Goal: Task Accomplishment & Management: Manage account settings

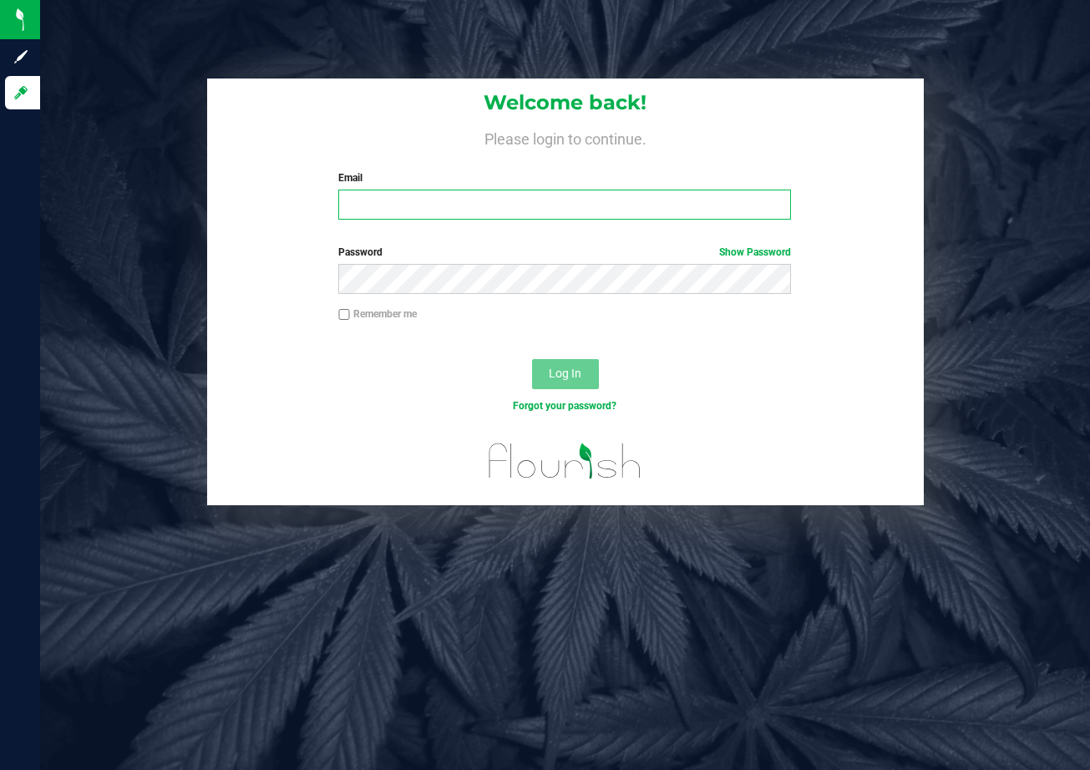
type input "[EMAIL_ADDRESS][DOMAIN_NAME]"
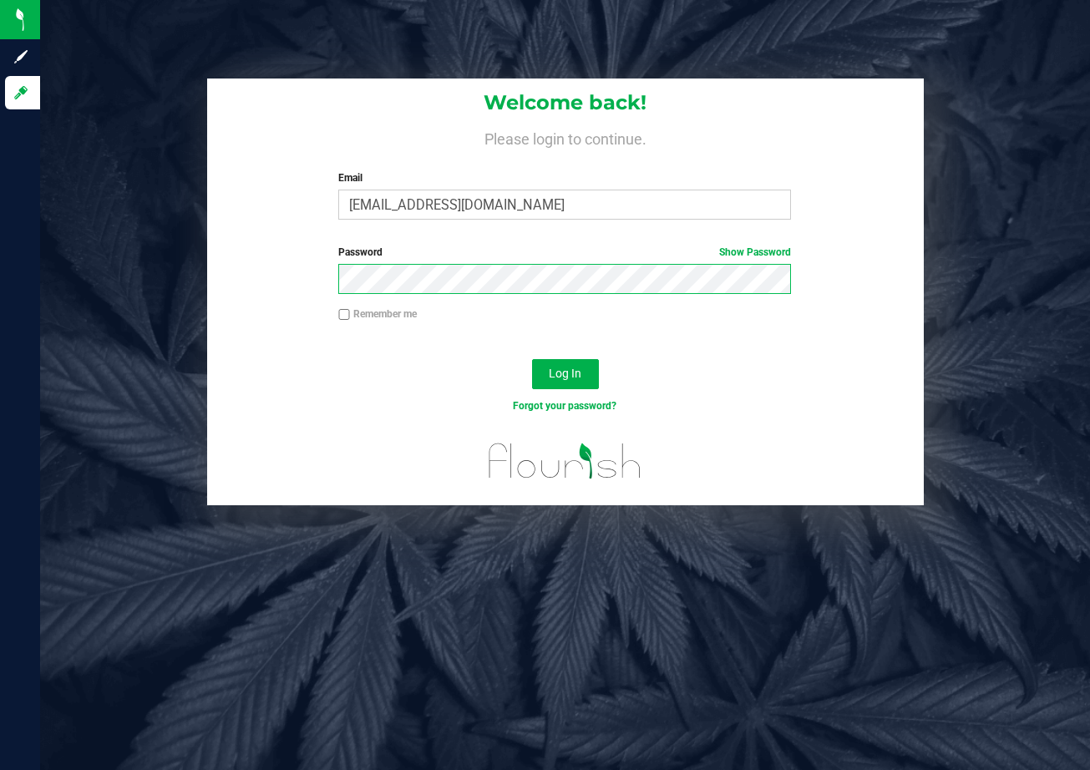
click at [564, 372] on button "Log In" at bounding box center [565, 374] width 67 height 30
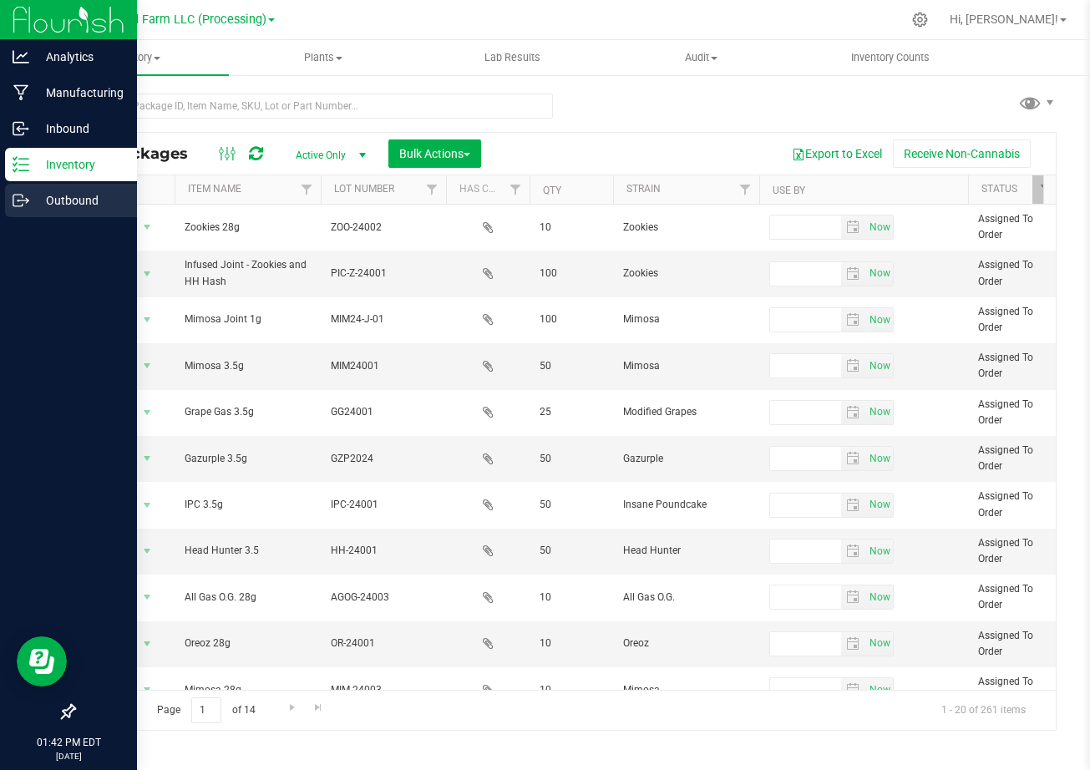
click at [23, 210] on div "Outbound" at bounding box center [71, 200] width 132 height 33
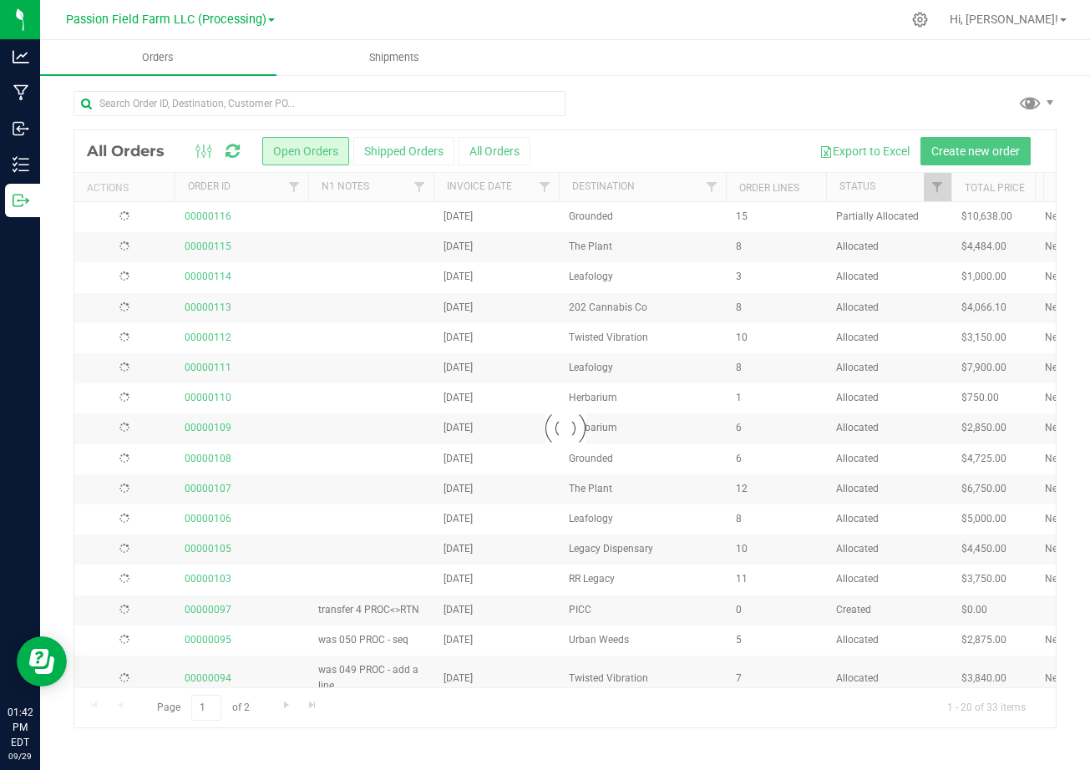
click at [20, 205] on icon at bounding box center [21, 200] width 17 height 17
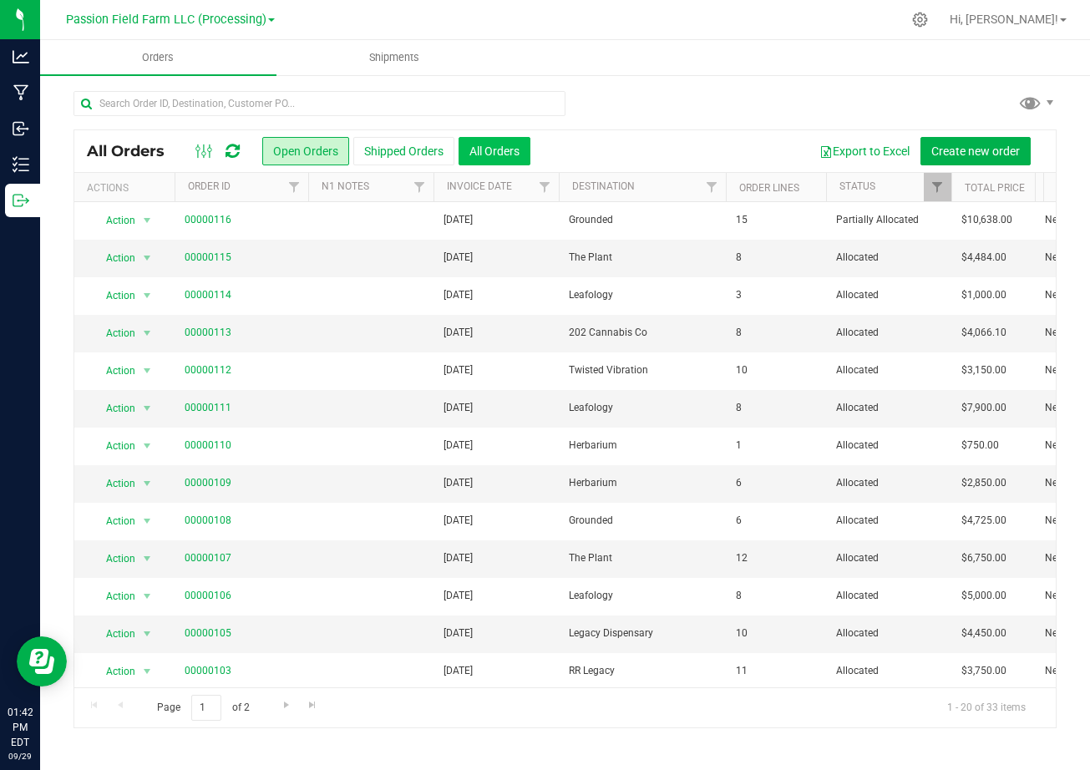
click at [515, 148] on button "All Orders" at bounding box center [494, 151] width 72 height 28
click at [713, 182] on span "Filter" at bounding box center [711, 186] width 13 height 13
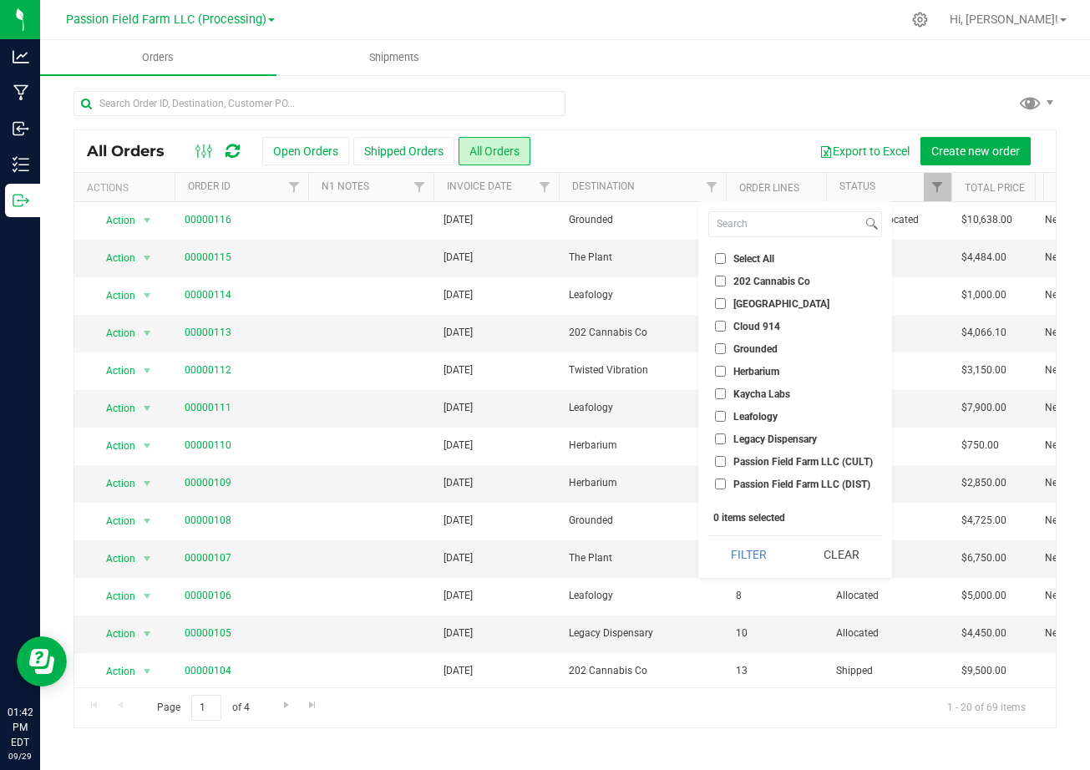
click at [721, 279] on input "202 Cannabis Co" at bounding box center [720, 281] width 11 height 11
click at [743, 554] on button "Filter" at bounding box center [748, 554] width 81 height 37
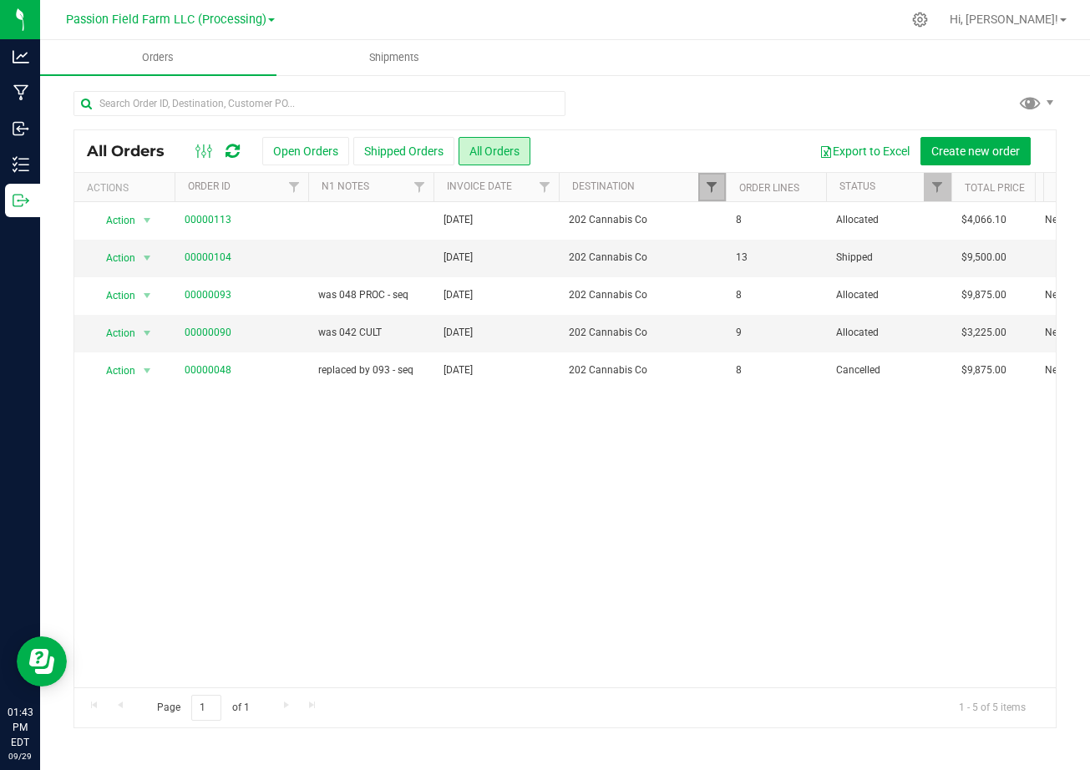
click at [712, 186] on span "Filter" at bounding box center [711, 186] width 13 height 13
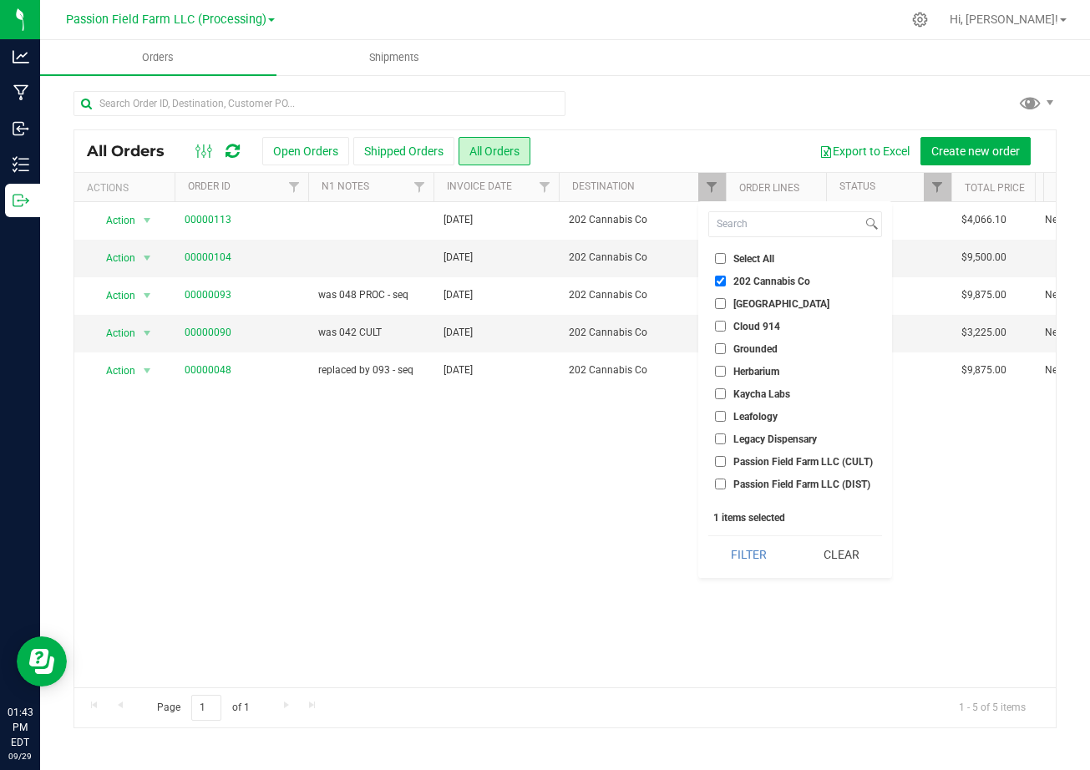
click at [719, 279] on input "202 Cannabis Co" at bounding box center [720, 281] width 11 height 11
checkbox input "false"
click at [721, 411] on input "Leafology" at bounding box center [720, 416] width 11 height 11
checkbox input "true"
click at [750, 551] on button "Filter" at bounding box center [748, 554] width 81 height 37
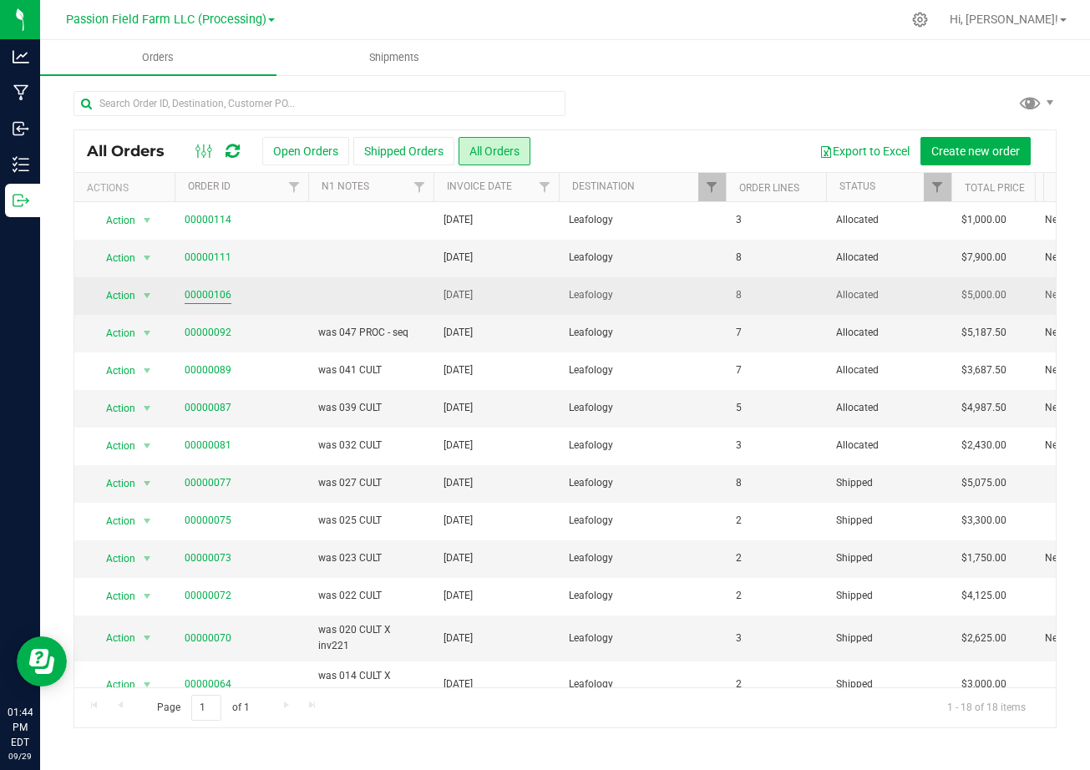
click at [197, 296] on link "00000106" at bounding box center [208, 295] width 47 height 16
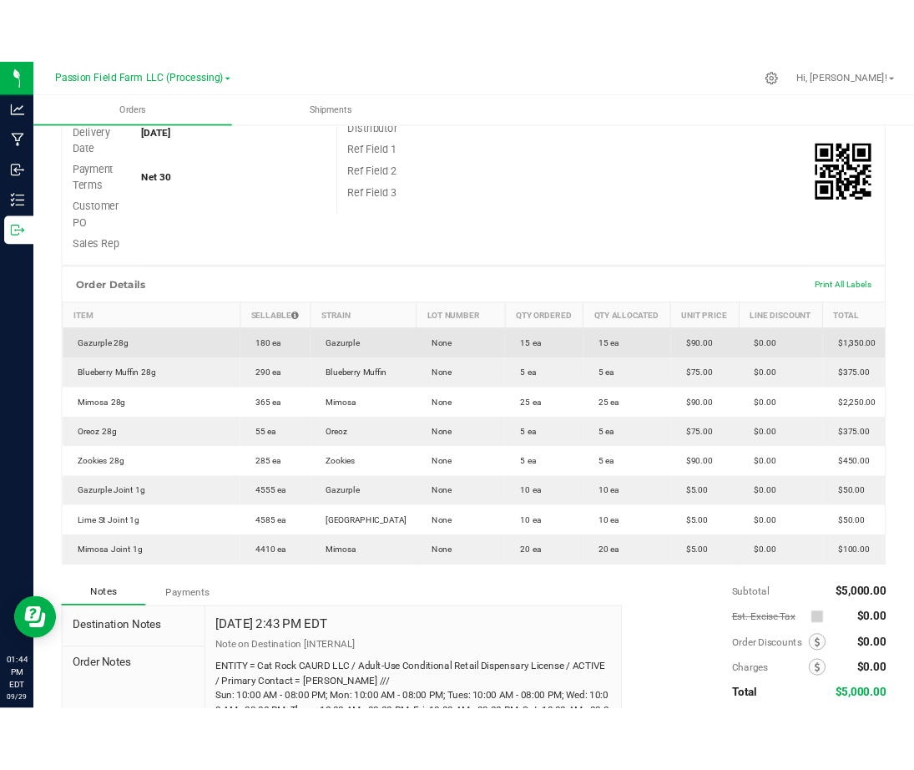
scroll to position [308, 0]
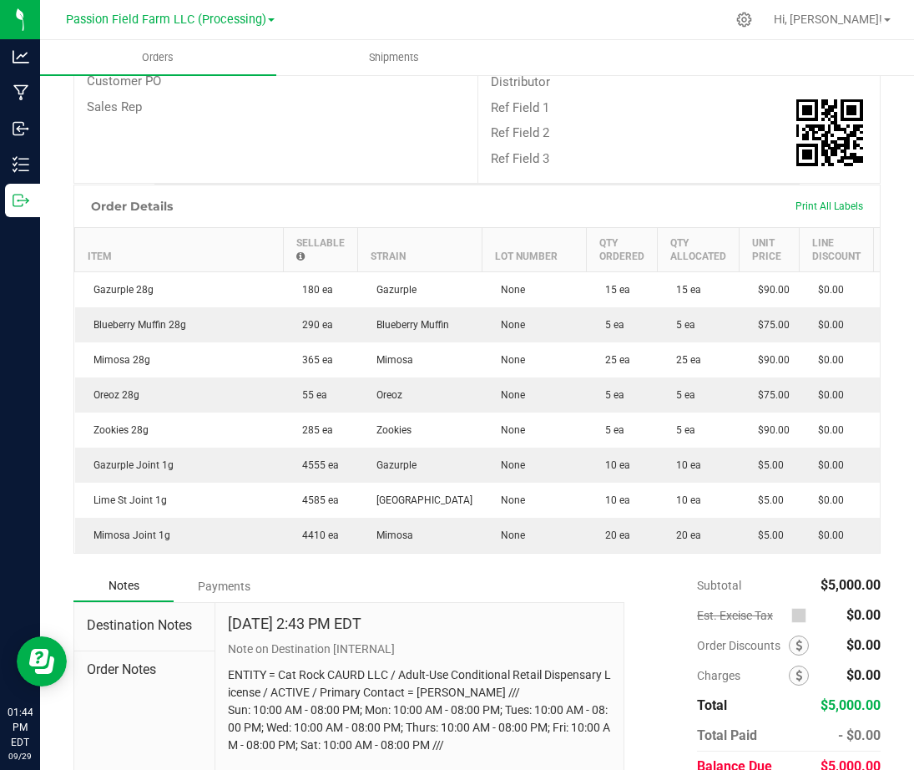
click at [215, 601] on div "Payments" at bounding box center [224, 586] width 100 height 30
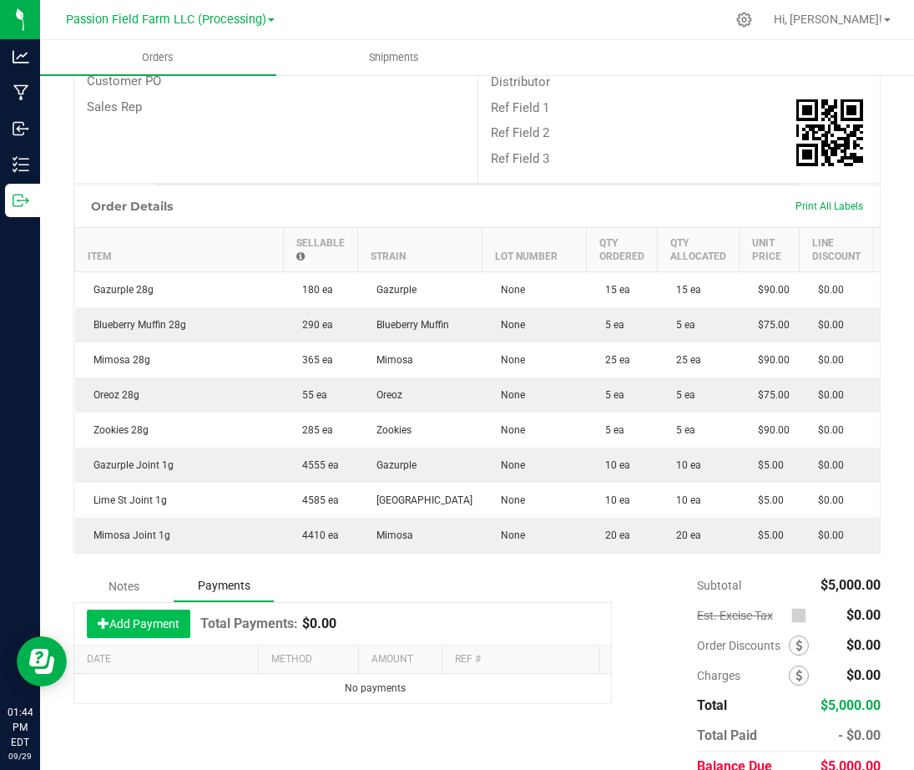
click at [134, 638] on button "Add Payment" at bounding box center [139, 624] width 104 height 28
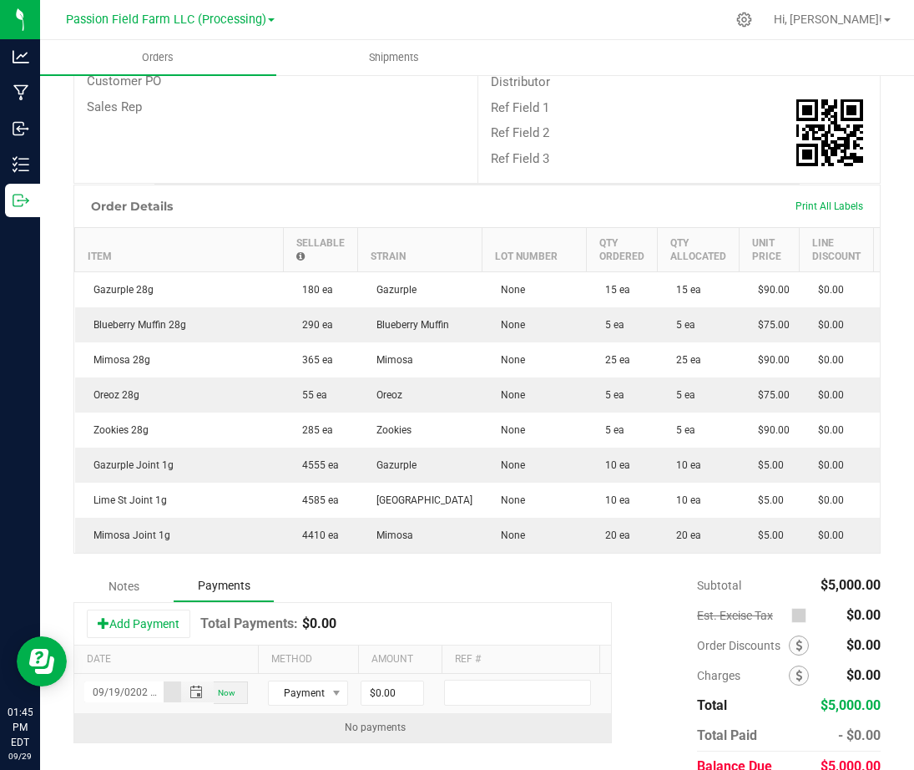
type input "[DATE] 01:44 PM"
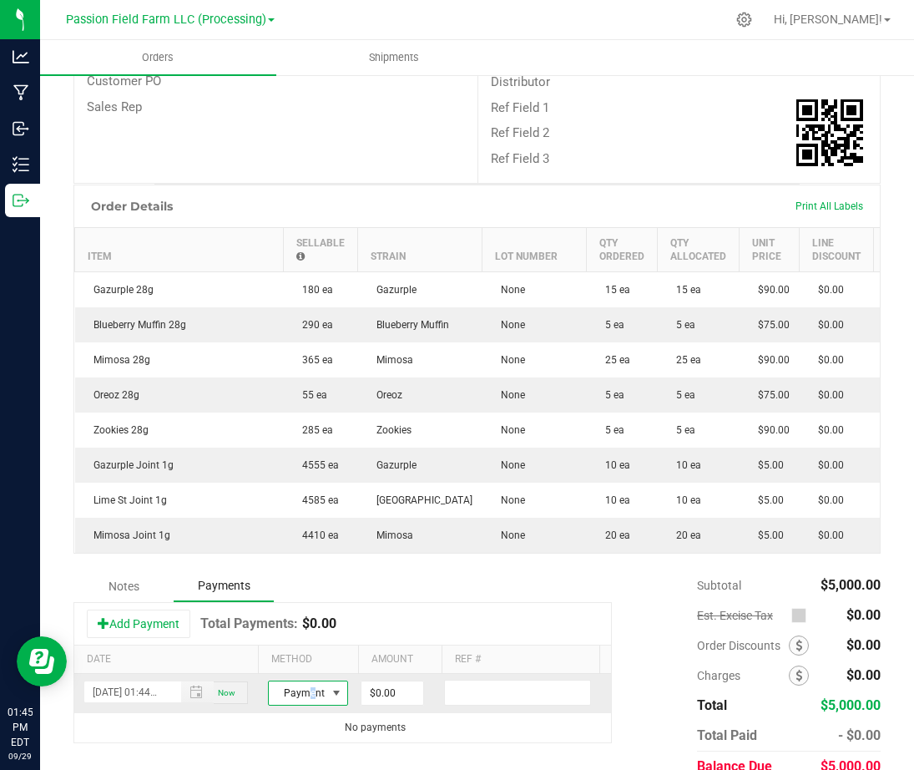
click at [304, 705] on span "Payment Type" at bounding box center [298, 692] width 58 height 23
click at [308, 661] on li "ACH & Bank Transfer" at bounding box center [308, 664] width 78 height 23
click at [407, 705] on input "0" at bounding box center [393, 692] width 62 height 23
type input "$5,000.00"
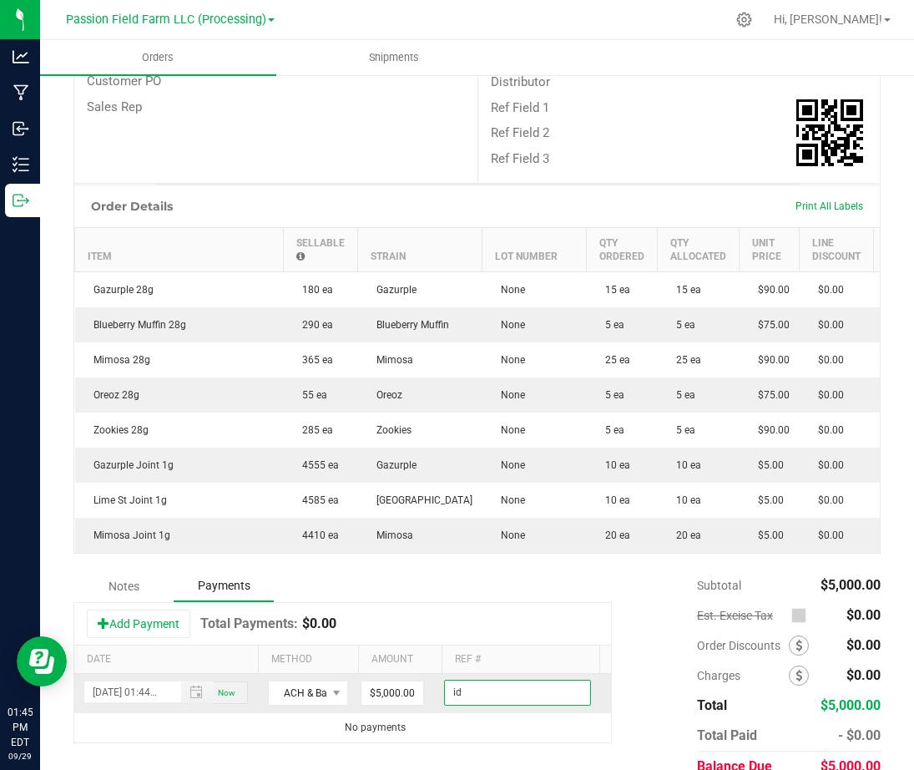
paste input "49234823"
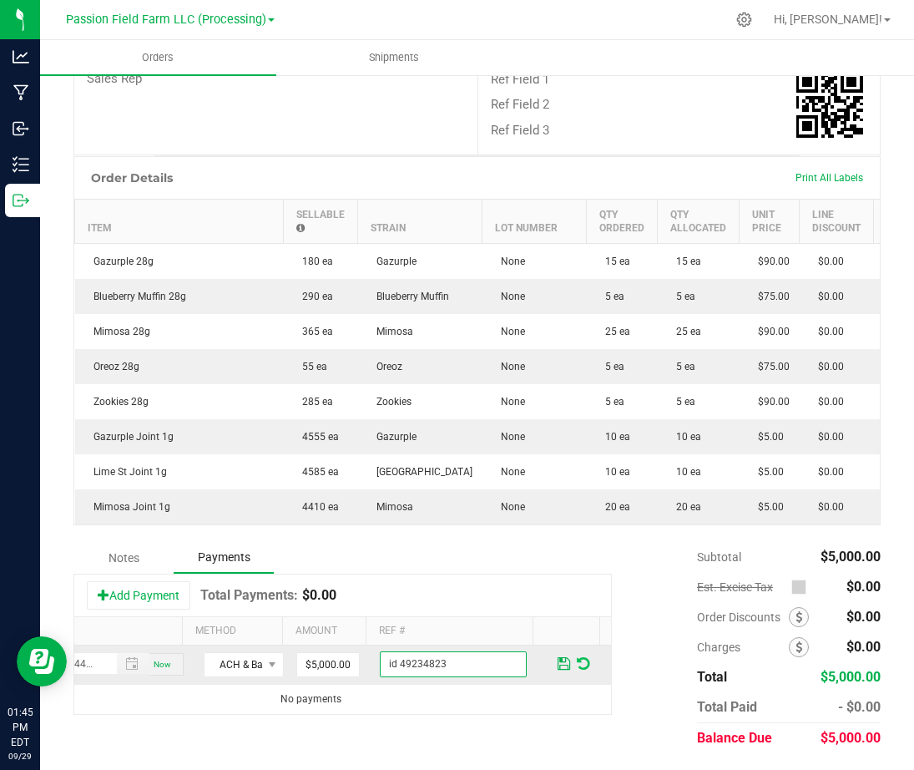
scroll to position [0, 85]
type input "id 49234823"
click at [558, 660] on span at bounding box center [564, 663] width 13 height 15
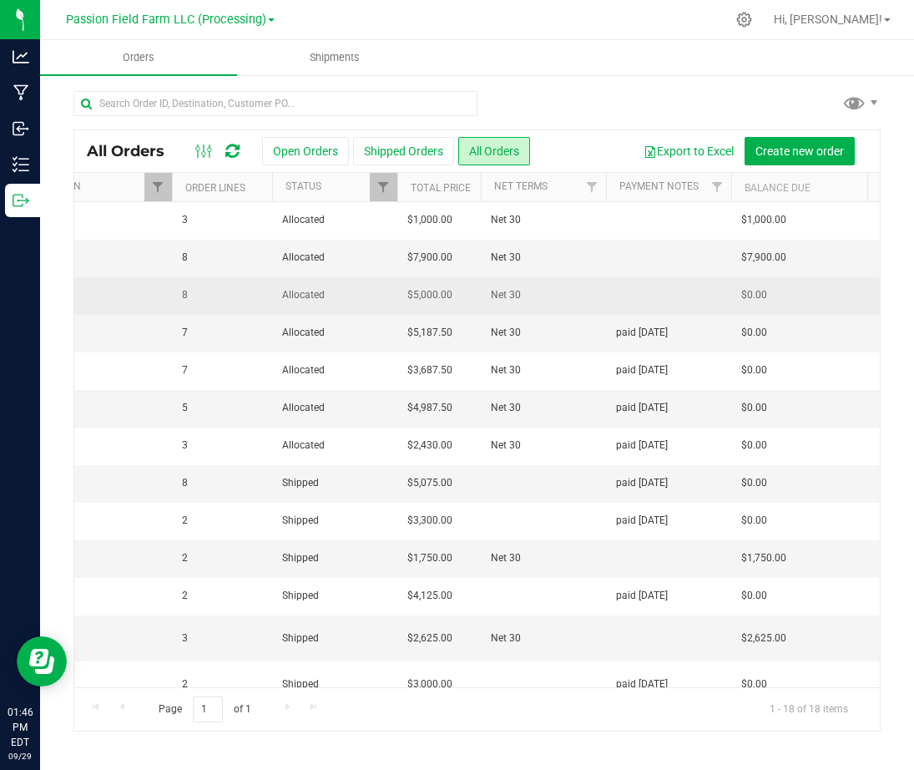
click at [628, 291] on td at bounding box center [668, 296] width 125 height 38
type input "paid [DATE]"
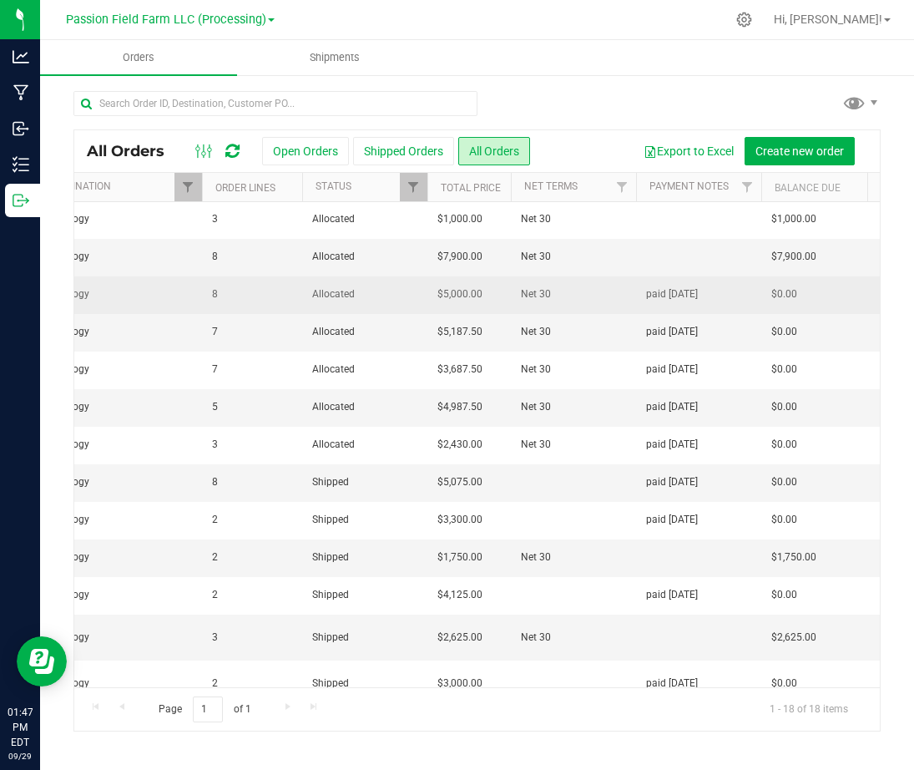
scroll to position [1, 534]
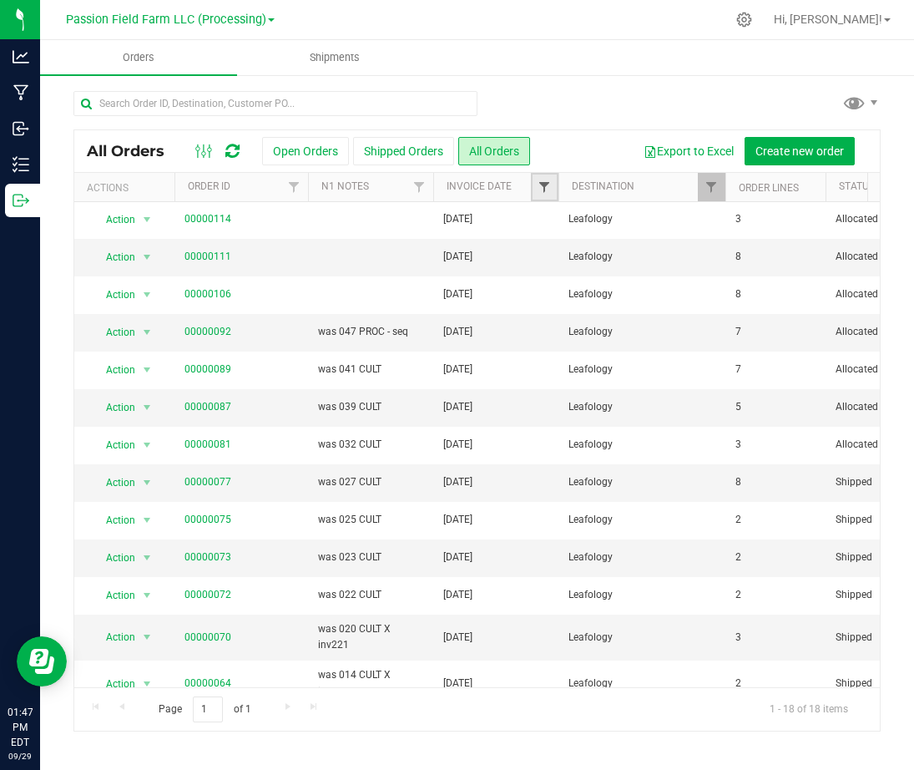
click at [544, 186] on span "Filter" at bounding box center [544, 186] width 13 height 13
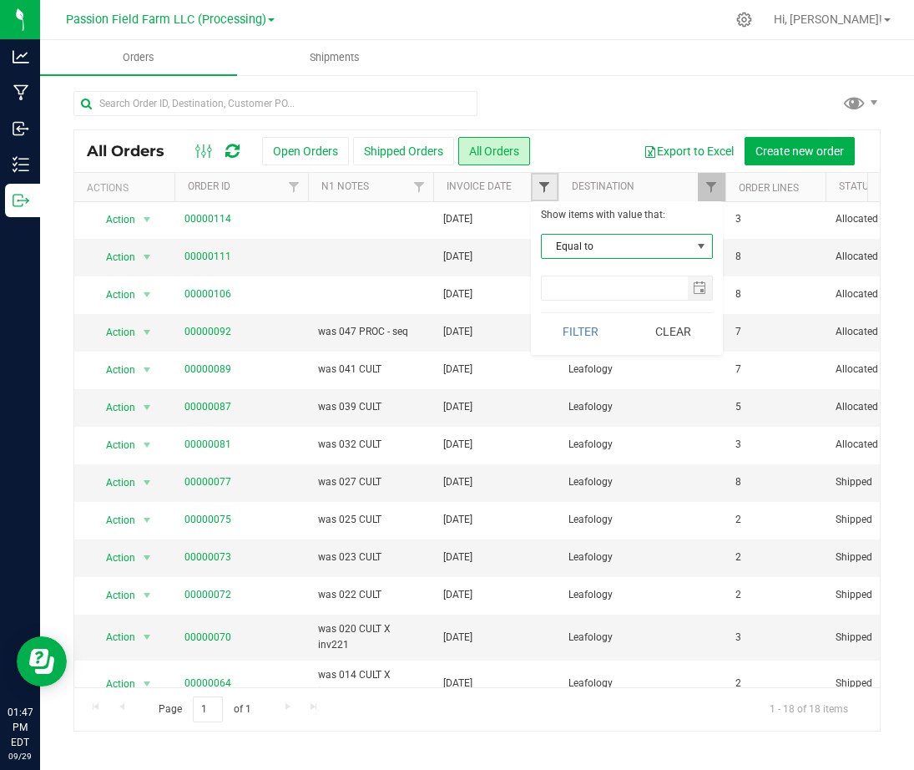
click at [544, 186] on span "Filter" at bounding box center [544, 186] width 13 height 13
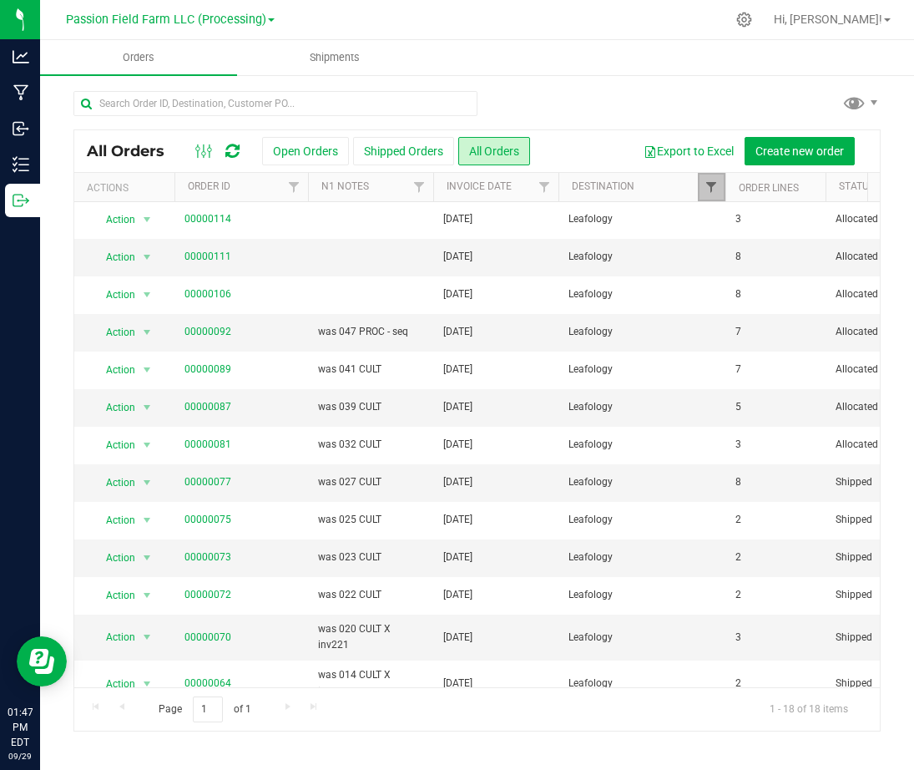
click at [708, 184] on span "Filter" at bounding box center [711, 186] width 13 height 13
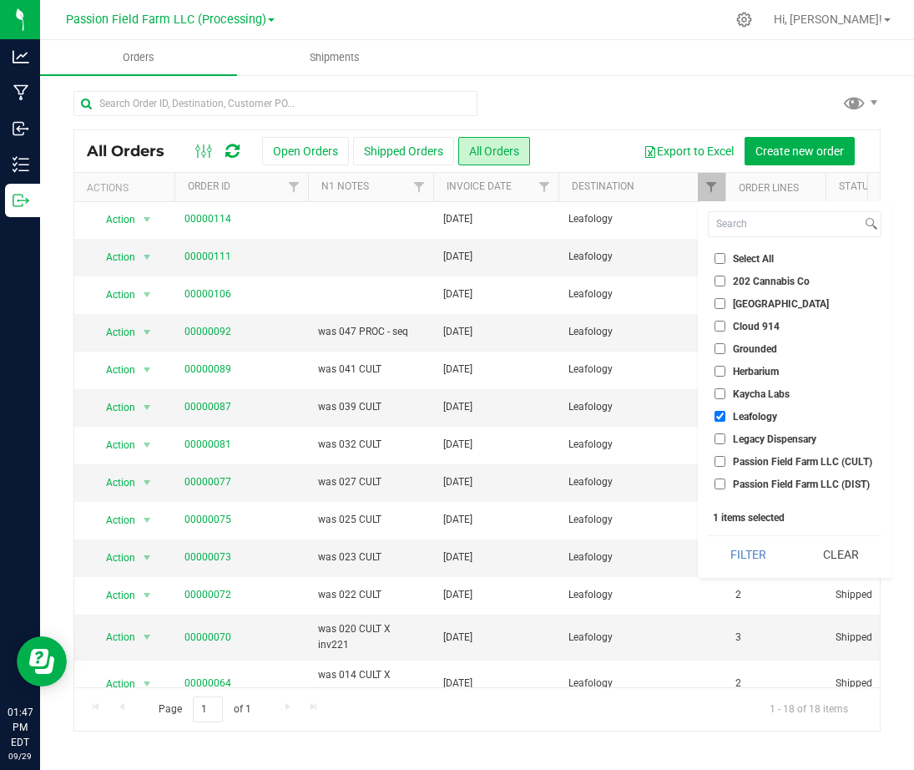
click at [714, 342] on li "Grounded" at bounding box center [795, 349] width 174 height 18
click at [717, 347] on input "Grounded" at bounding box center [720, 348] width 11 height 11
checkbox input "true"
click at [718, 411] on input "Leafology" at bounding box center [720, 416] width 11 height 11
checkbox input "false"
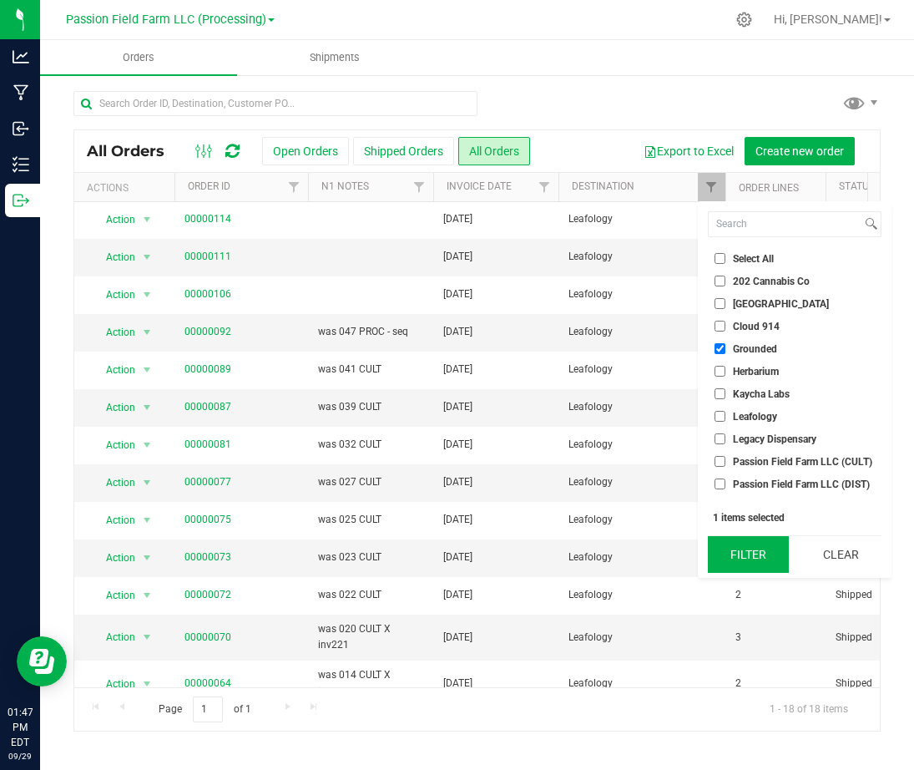
click at [747, 553] on button "Filter" at bounding box center [748, 554] width 81 height 37
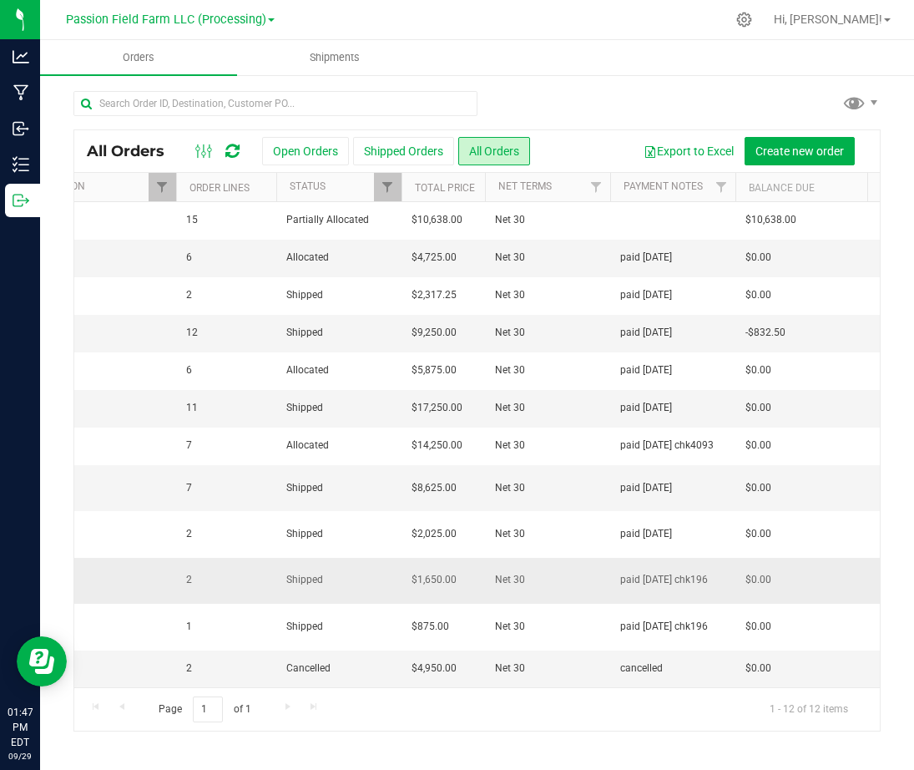
scroll to position [0, 571]
